Goal: Information Seeking & Learning: Learn about a topic

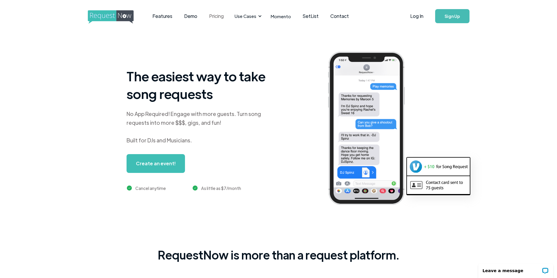
click at [216, 18] on link "Pricing" at bounding box center [216, 16] width 26 height 18
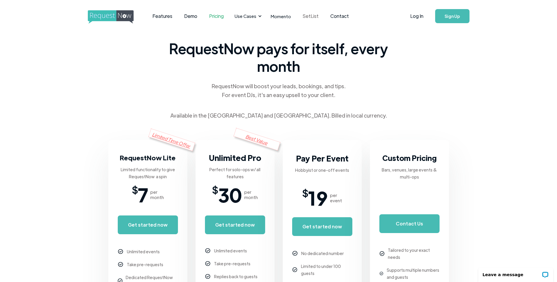
click at [300, 15] on link "SetList" at bounding box center [311, 16] width 28 height 18
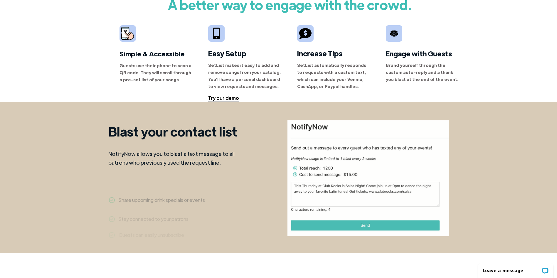
scroll to position [411, 0]
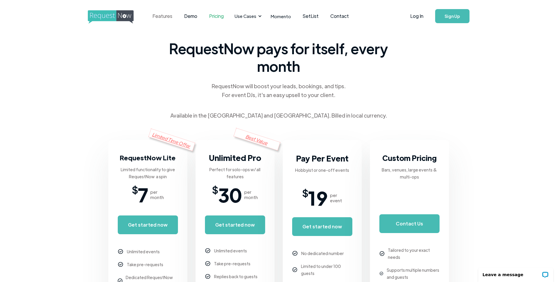
click at [168, 18] on link "Features" at bounding box center [162, 16] width 32 height 18
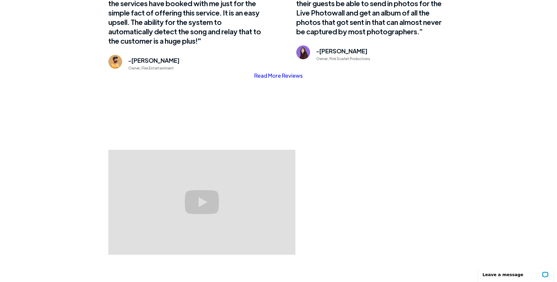
scroll to position [440, 0]
